Goal: Task Accomplishment & Management: Manage account settings

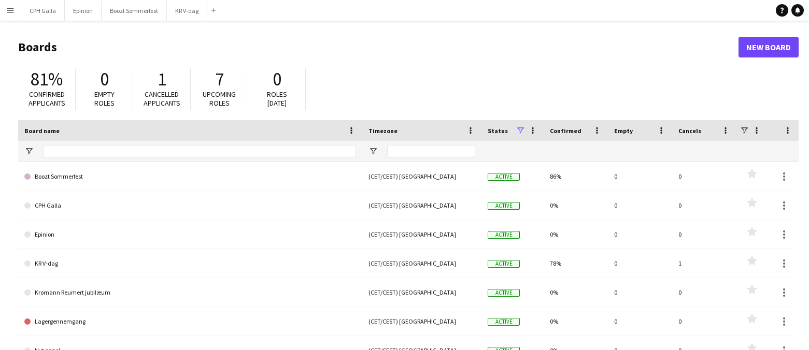
click at [11, 10] on app-icon "Menu" at bounding box center [10, 10] width 8 height 8
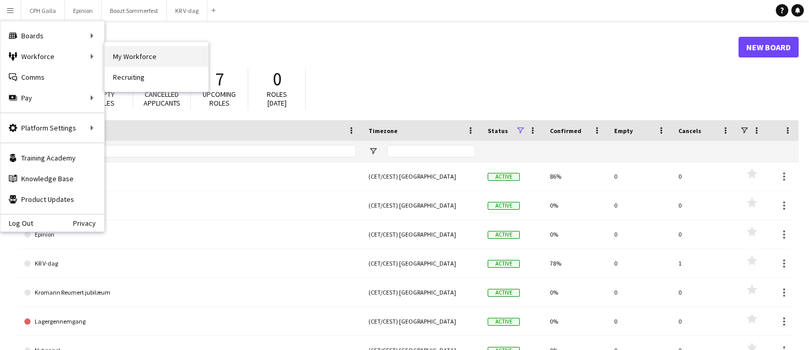
click at [150, 55] on link "My Workforce" at bounding box center [157, 56] width 104 height 21
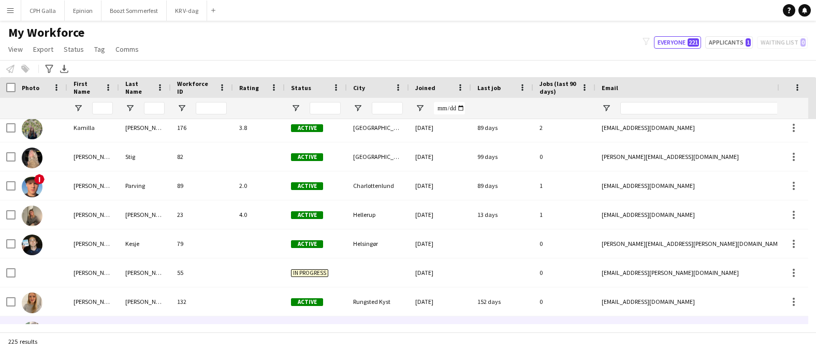
scroll to position [2939, 0]
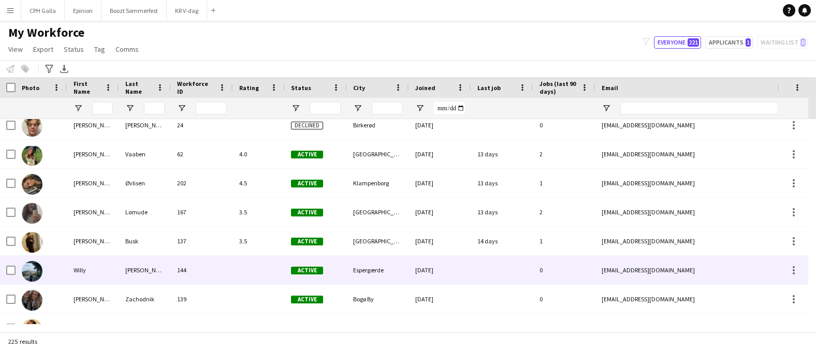
click at [115, 273] on div "Willy" at bounding box center [93, 270] width 52 height 28
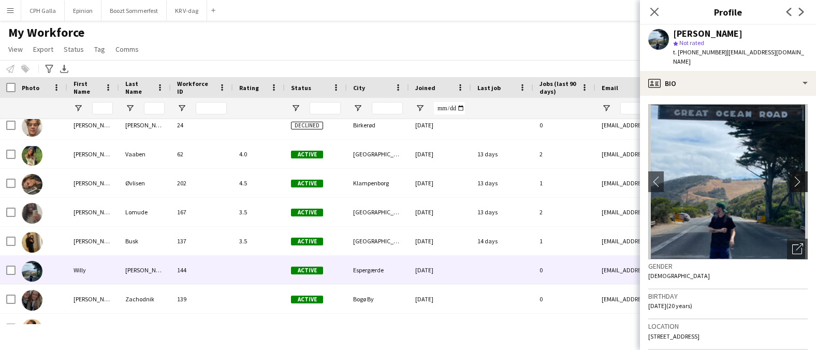
click at [794, 171] on button "chevron-right" at bounding box center [800, 181] width 21 height 21
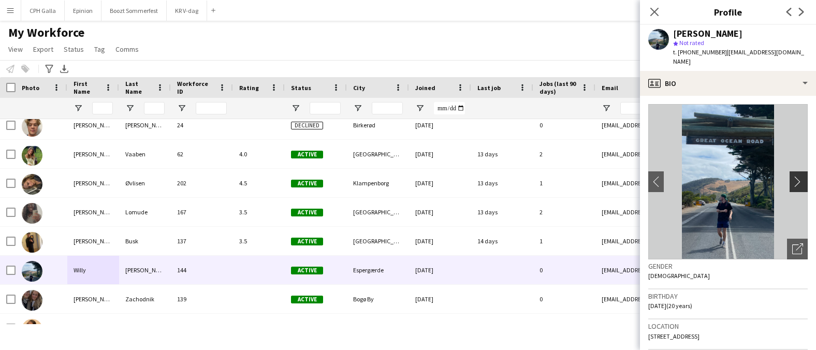
click at [792, 176] on app-icon "chevron-right" at bounding box center [800, 181] width 16 height 11
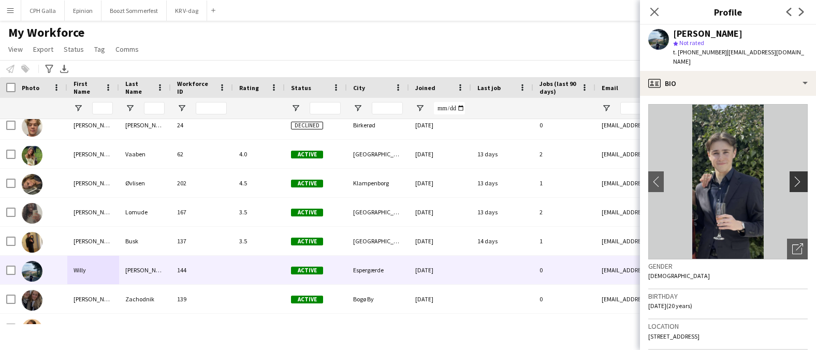
click at [792, 176] on app-icon "chevron-right" at bounding box center [800, 181] width 16 height 11
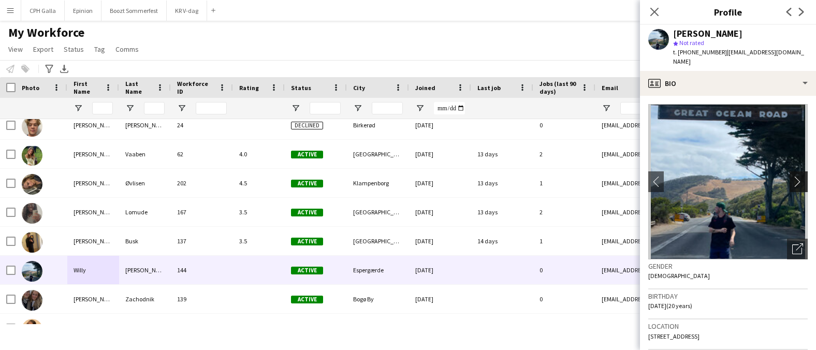
click at [792, 176] on app-icon "chevron-right" at bounding box center [800, 181] width 16 height 11
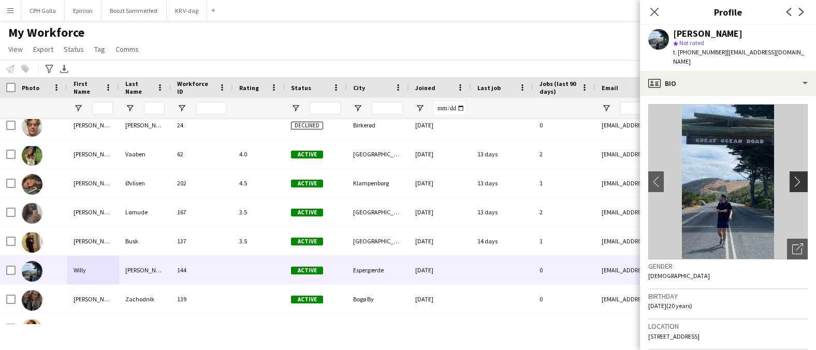
click at [792, 176] on app-icon "chevron-right" at bounding box center [800, 181] width 16 height 11
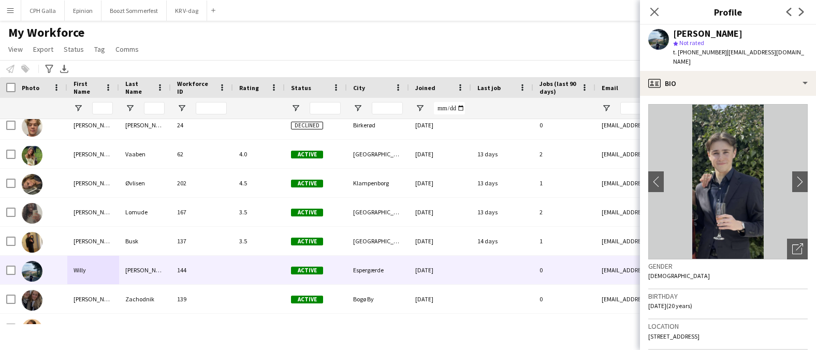
click at [651, 22] on div "Close pop-in" at bounding box center [654, 12] width 29 height 24
click at [656, 9] on icon "Close pop-in" at bounding box center [655, 12] width 10 height 10
